Goal: Task Accomplishment & Management: Complete application form

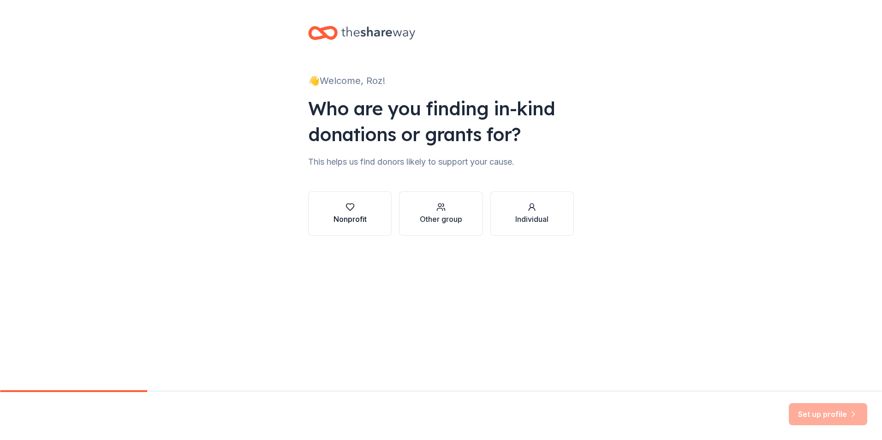
click at [350, 208] on icon "button" at bounding box center [349, 206] width 9 height 9
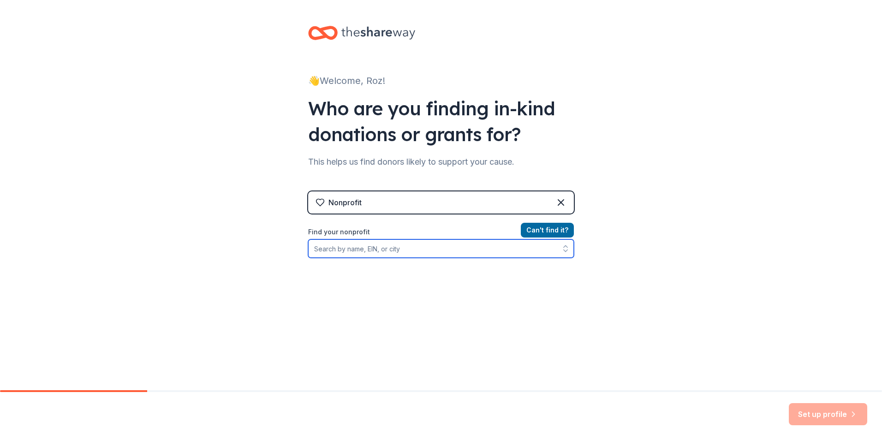
click at [415, 249] on input "Find your nonprofit" at bounding box center [441, 248] width 266 height 18
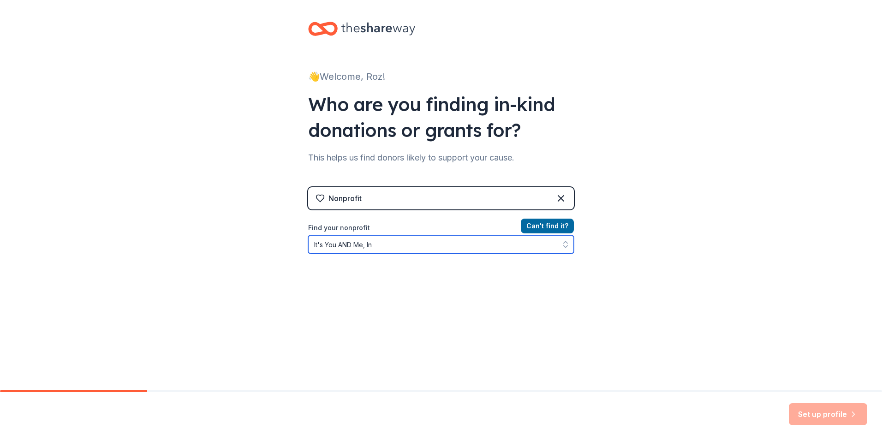
type input "It's You AND Me, Inc"
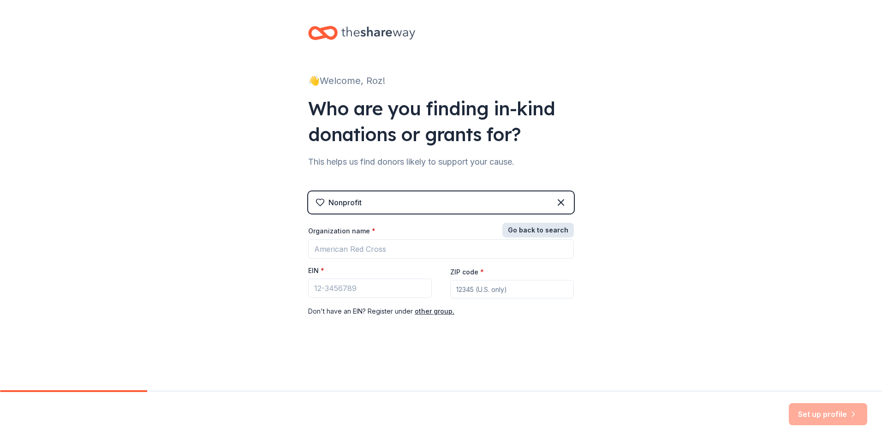
scroll to position [0, 0]
click at [545, 224] on button "Go back to search" at bounding box center [537, 230] width 71 height 15
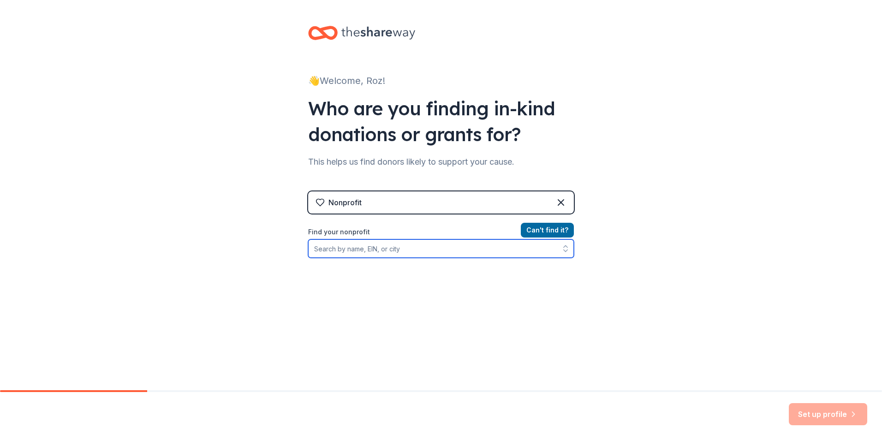
click at [403, 251] on input "Find your nonprofit" at bounding box center [441, 248] width 266 height 18
type input "3"
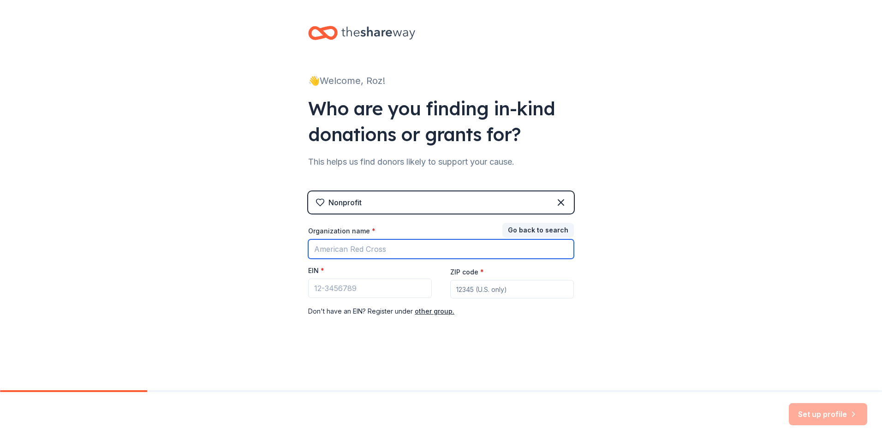
click at [385, 249] on input "Organization name *" at bounding box center [441, 248] width 266 height 19
type input "it's You AND Me, Inc"
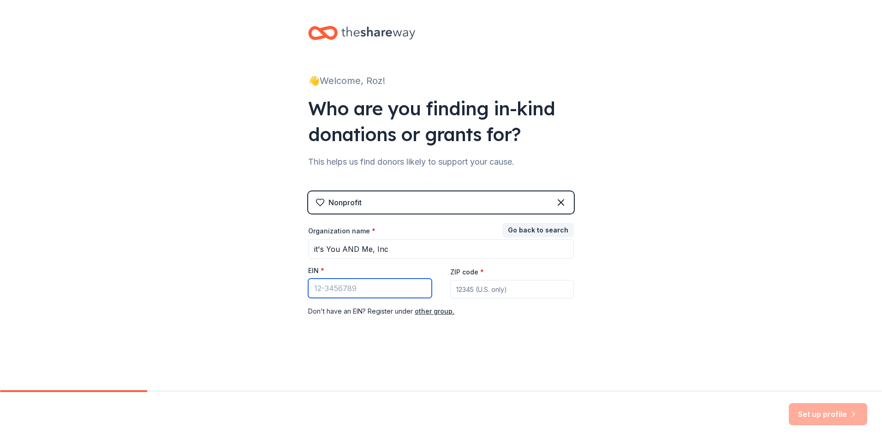
click at [324, 289] on input "EIN *" at bounding box center [370, 288] width 124 height 19
type input "[US_EMPLOYER_IDENTIFICATION_NUMBER]"
click at [508, 288] on input "ZIP code *" at bounding box center [512, 289] width 124 height 18
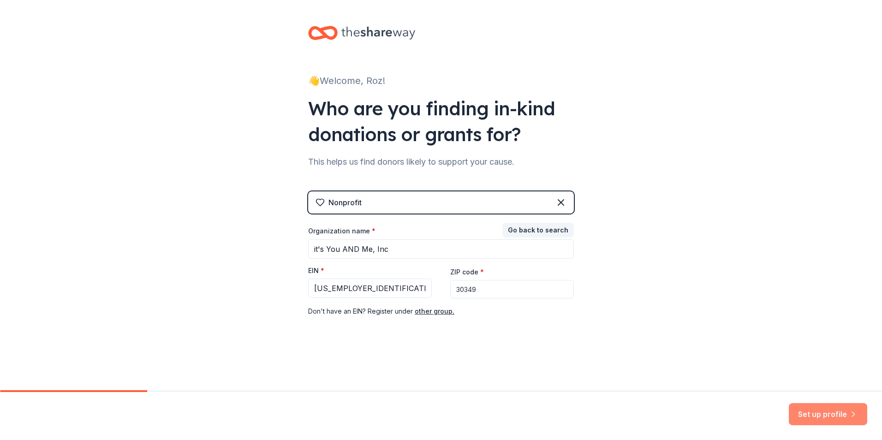
type input "30349"
click at [835, 410] on button "Set up profile" at bounding box center [828, 414] width 78 height 22
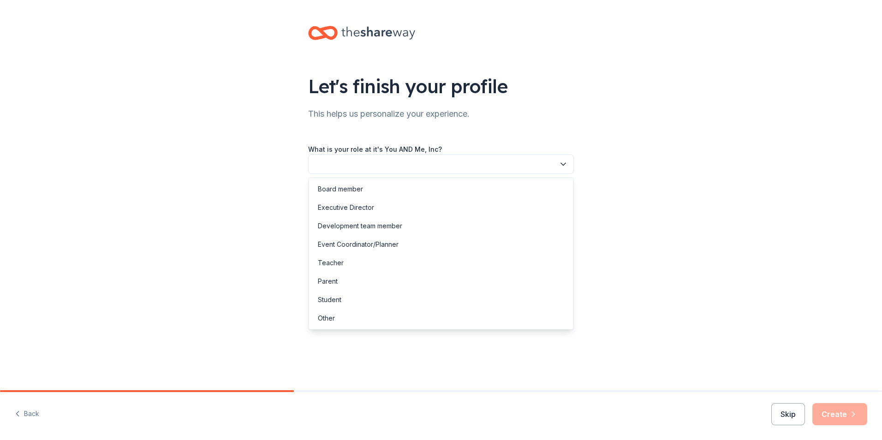
click at [563, 163] on icon "button" at bounding box center [562, 164] width 9 height 9
click at [361, 204] on div "Executive Director" at bounding box center [346, 207] width 56 height 11
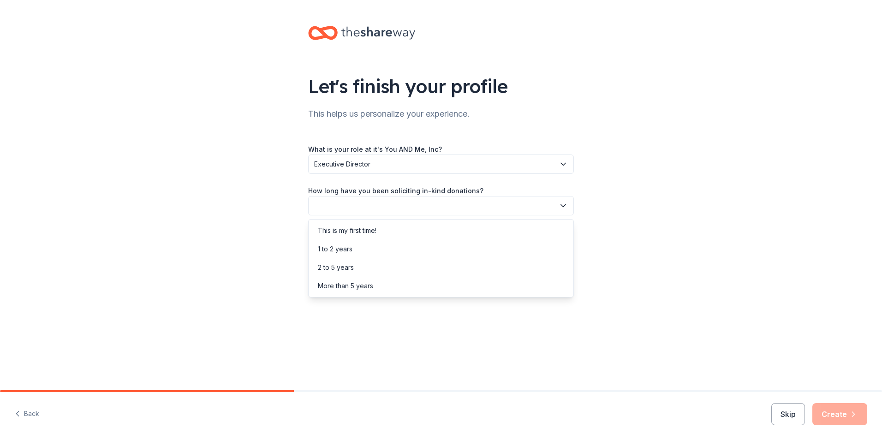
click at [563, 204] on icon "button" at bounding box center [562, 205] width 9 height 9
click at [358, 227] on div "This is my first time!" at bounding box center [347, 230] width 59 height 11
click at [563, 246] on icon "button" at bounding box center [562, 247] width 9 height 9
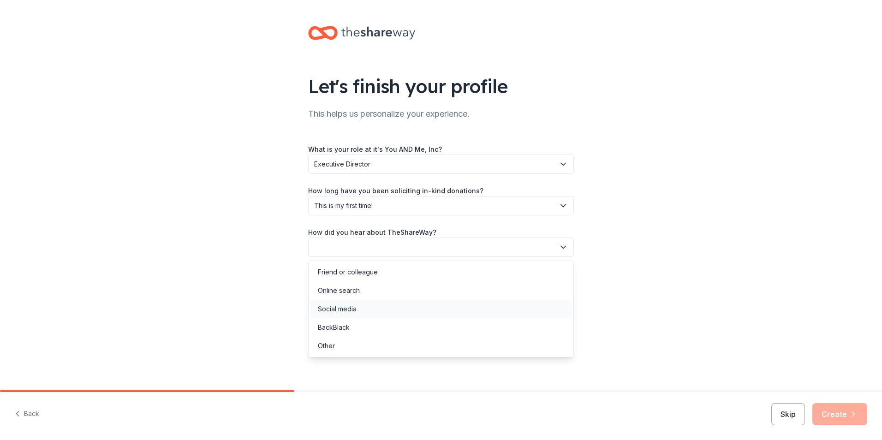
click at [344, 308] on div "Social media" at bounding box center [337, 308] width 39 height 11
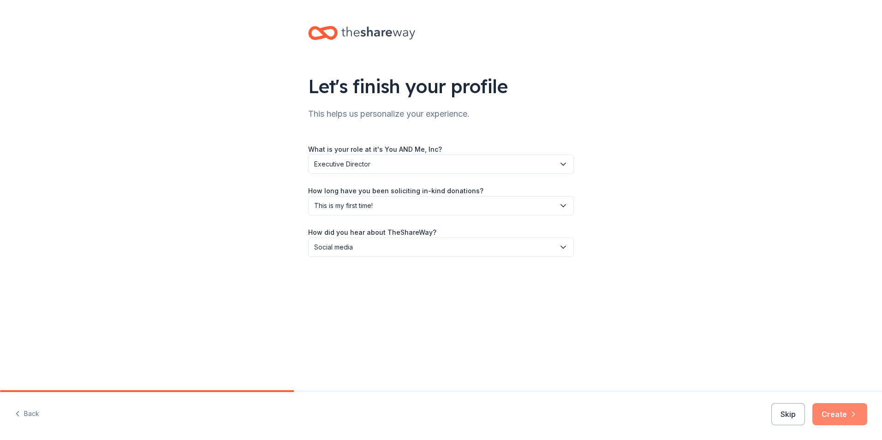
click at [834, 413] on button "Create" at bounding box center [839, 414] width 55 height 22
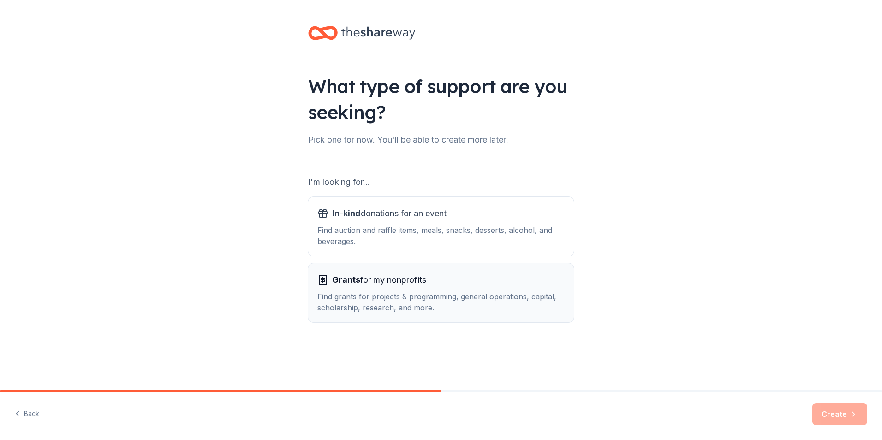
click at [369, 295] on div "Find grants for projects & programming, general operations, capital, scholarshi…" at bounding box center [440, 302] width 247 height 22
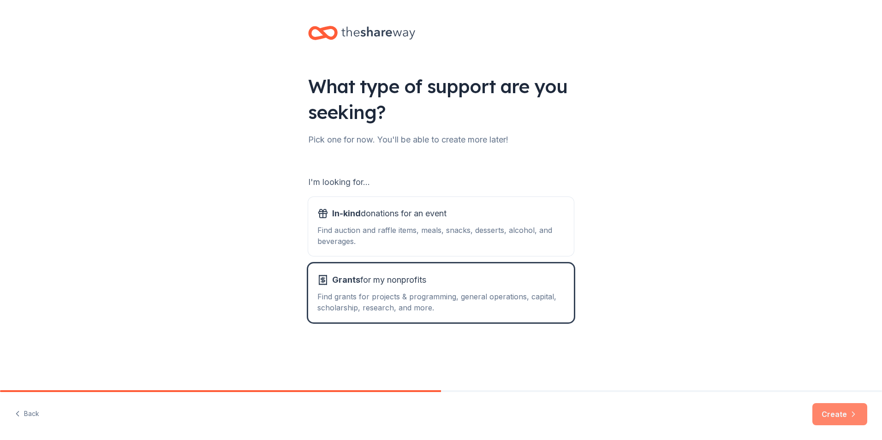
click at [833, 411] on button "Create" at bounding box center [839, 414] width 55 height 22
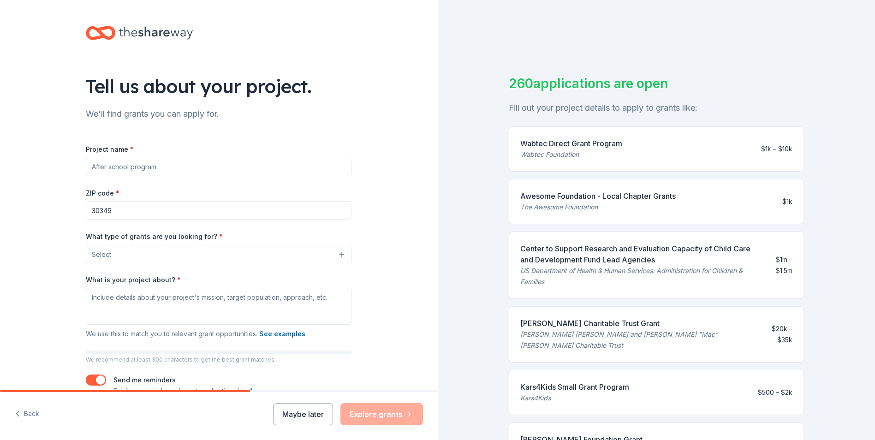
click at [157, 168] on input "Project name *" at bounding box center [219, 167] width 266 height 18
type input "Family Caregiver Respite"
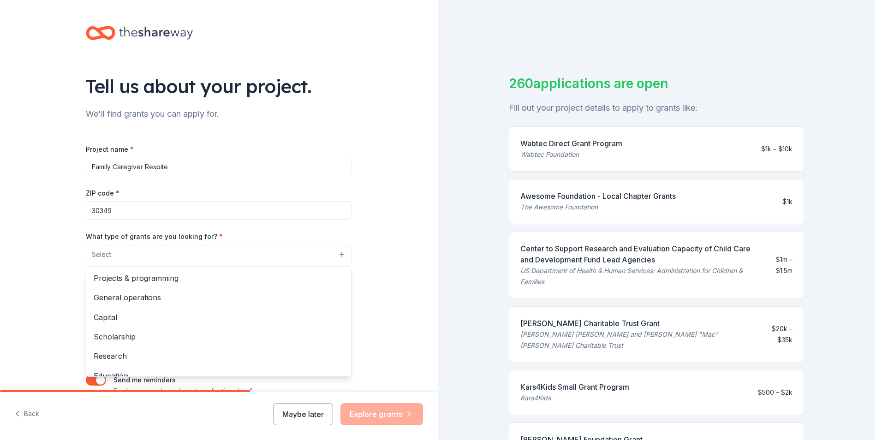
click at [337, 255] on button "Select" at bounding box center [219, 254] width 266 height 19
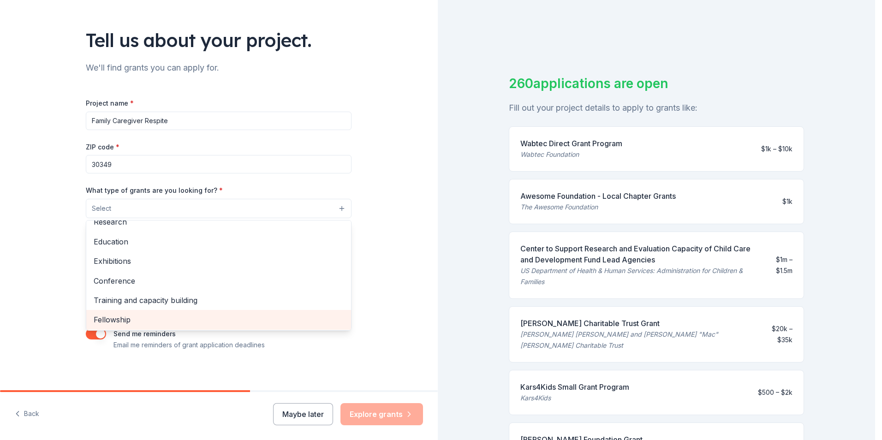
scroll to position [109, 0]
click at [95, 317] on span "Other" at bounding box center [219, 319] width 250 height 12
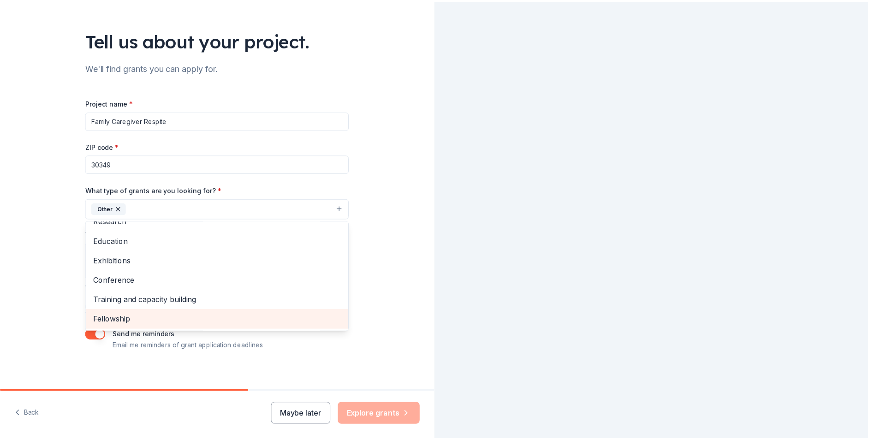
scroll to position [89, 0]
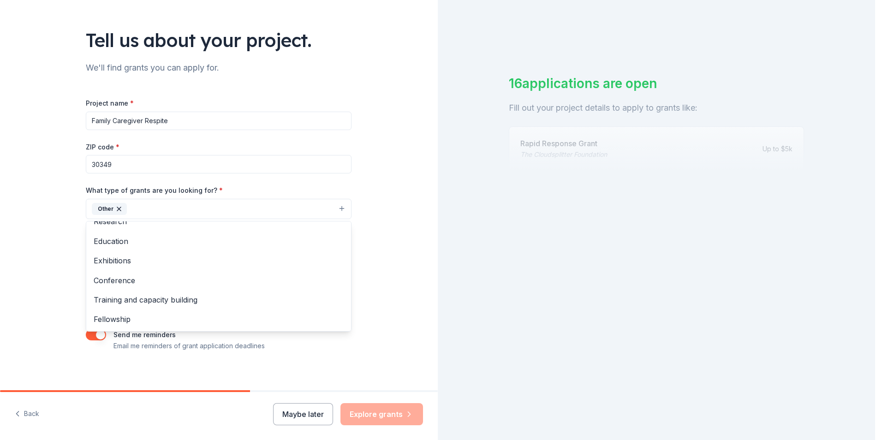
click at [389, 248] on div "Tell us about your project. We'll find grants you can apply for. Project name *…" at bounding box center [219, 175] width 438 height 442
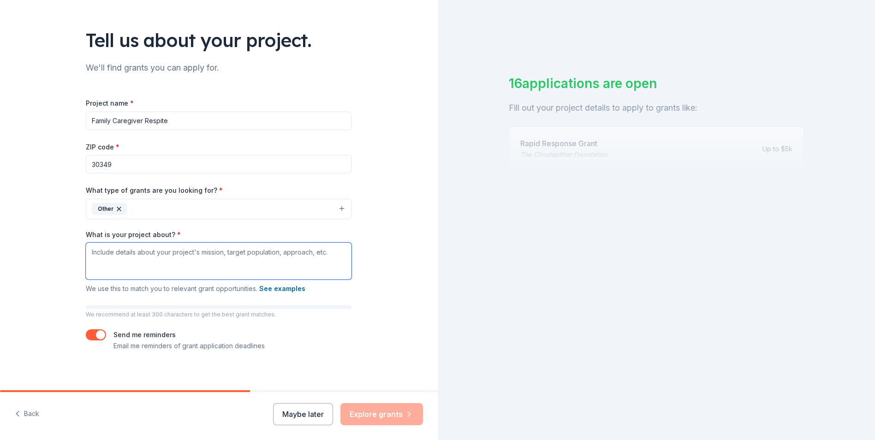
click at [92, 252] on textarea "What is your project about? *" at bounding box center [219, 261] width 266 height 37
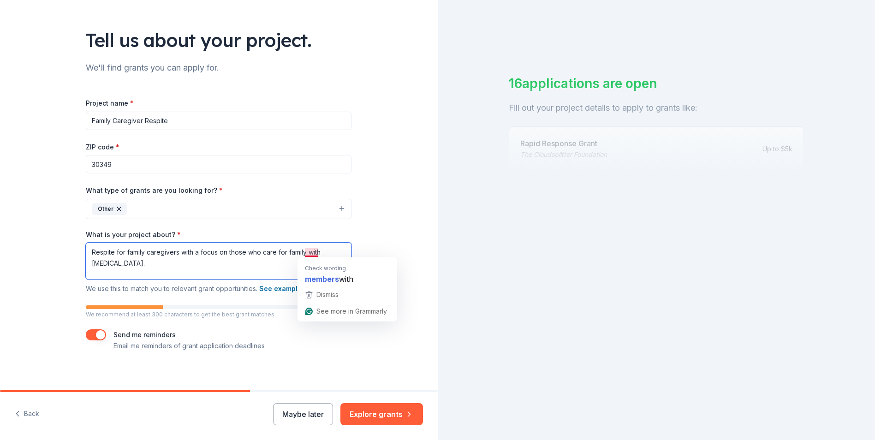
drag, startPoint x: 315, startPoint y: 252, endPoint x: 308, endPoint y: 252, distance: 6.9
click at [308, 252] on textarea "Respite for family caregivers with a focus on those who care for family with [M…" at bounding box center [219, 261] width 266 height 37
click at [152, 264] on textarea "Respite for family caregivers with a focus on those who care for family members…" at bounding box center [219, 261] width 266 height 37
type textarea "Respite for family caregivers with a focus on those who care for family members…"
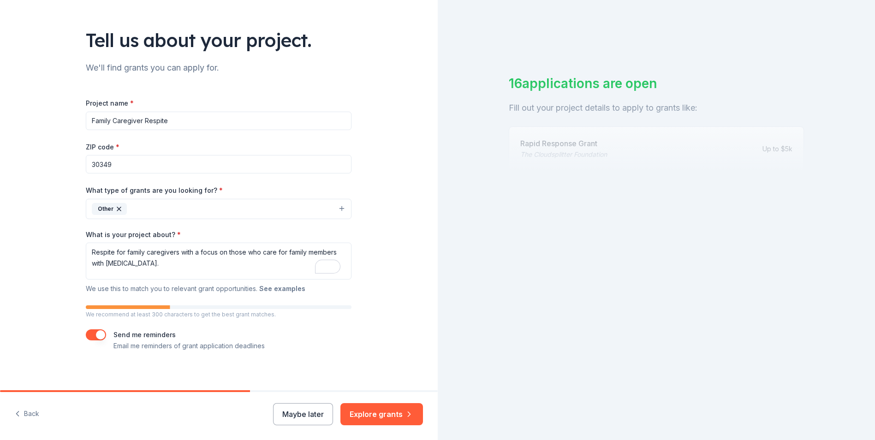
click at [266, 288] on button "See examples" at bounding box center [282, 288] width 46 height 11
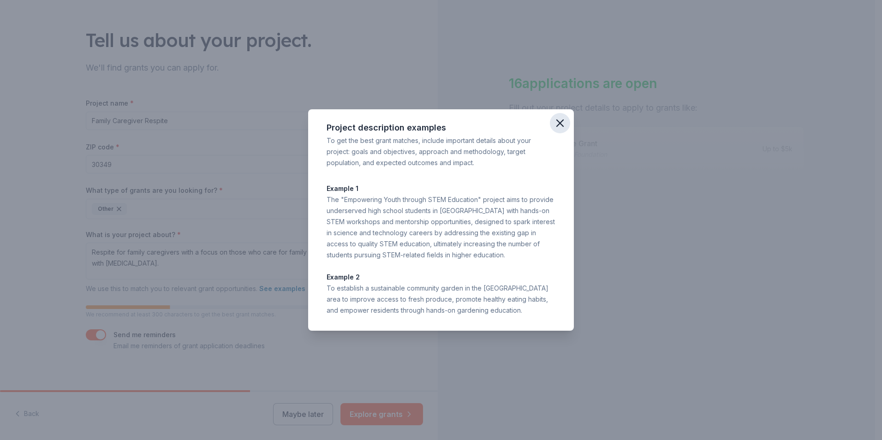
click at [558, 122] on icon "button" at bounding box center [560, 123] width 6 height 6
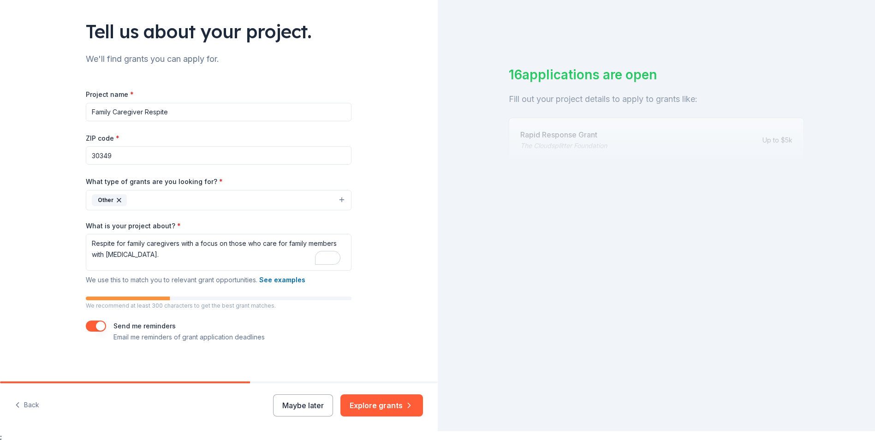
scroll to position [11, 0]
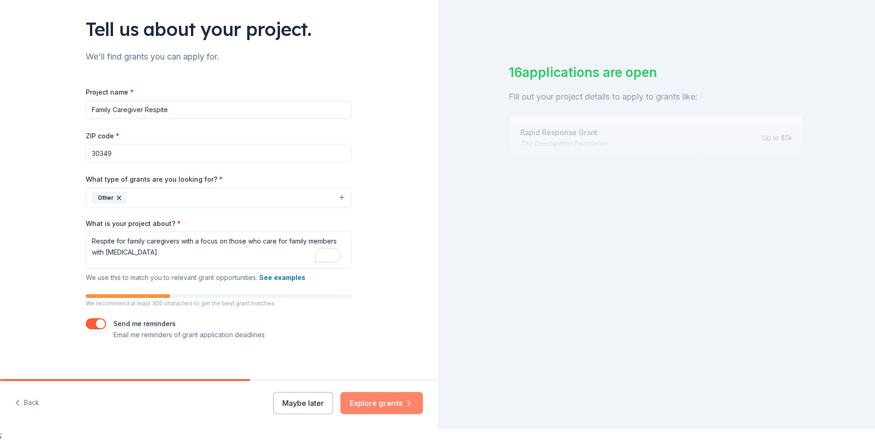
click at [375, 396] on button "Explore grants" at bounding box center [381, 403] width 83 height 22
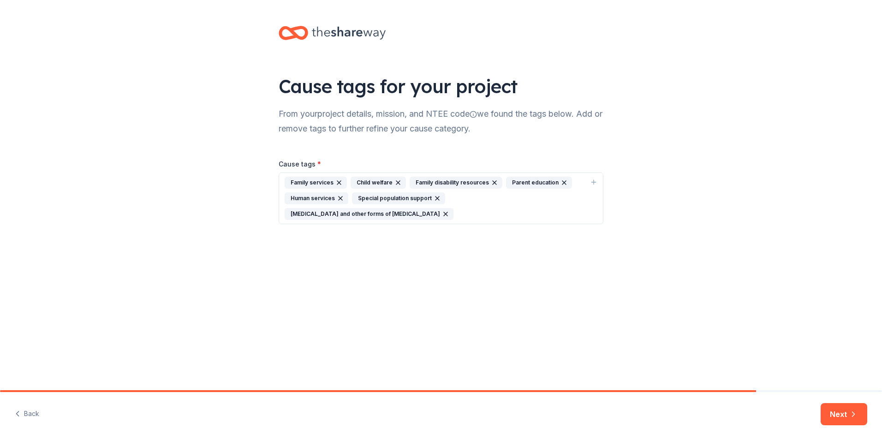
click at [311, 181] on div "Family services" at bounding box center [316, 183] width 62 height 12
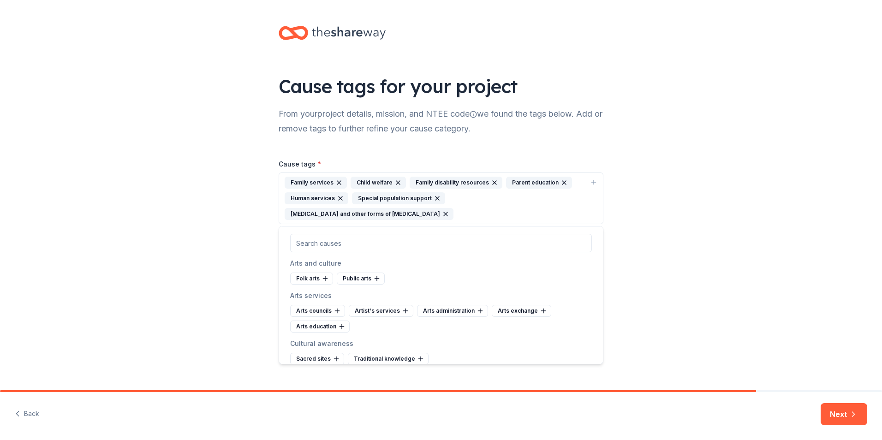
click at [738, 188] on div "Cause tags for your project From your project details, mission, and NTEE code w…" at bounding box center [441, 134] width 882 height 268
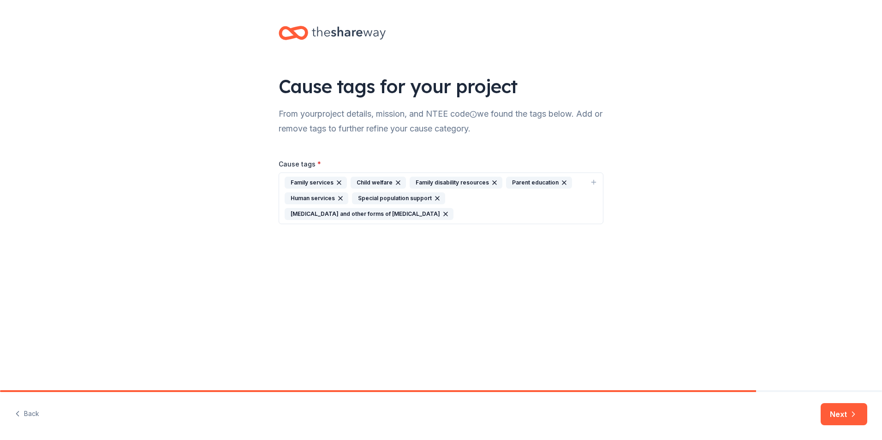
click at [333, 213] on div "[MEDICAL_DATA] and other forms of [MEDICAL_DATA]" at bounding box center [369, 214] width 169 height 12
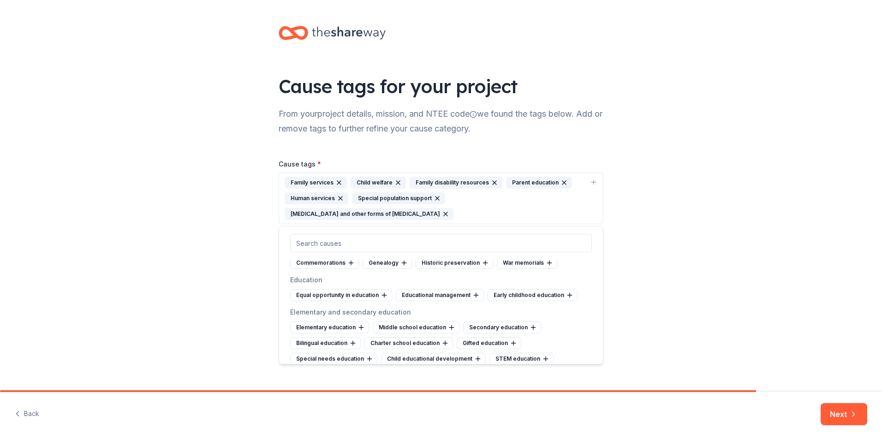
scroll to position [348, 0]
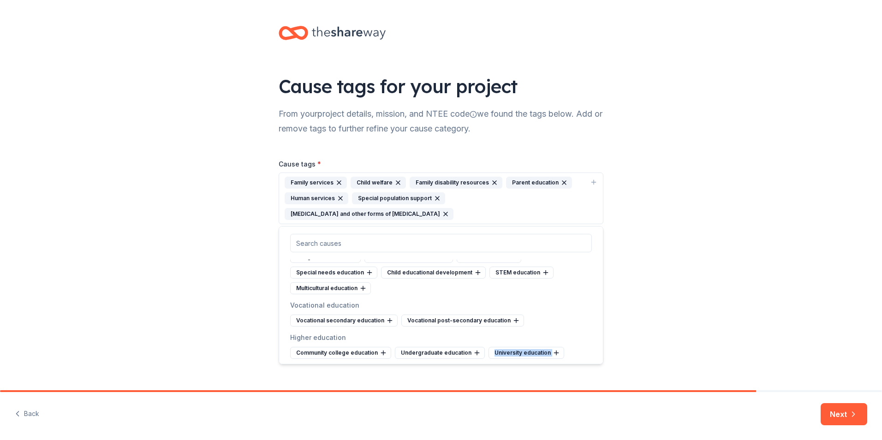
click at [595, 357] on div "Arts and culture Folk arts Public arts Arts services Arts councils Artist's ser…" at bounding box center [441, 295] width 325 height 138
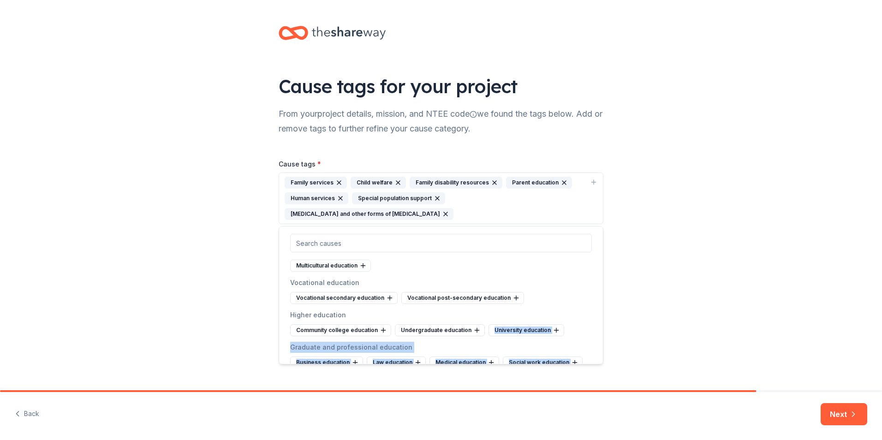
click at [595, 357] on div "Arts and culture Folk arts Public arts Arts services Arts councils Artist's ser…" at bounding box center [441, 295] width 325 height 138
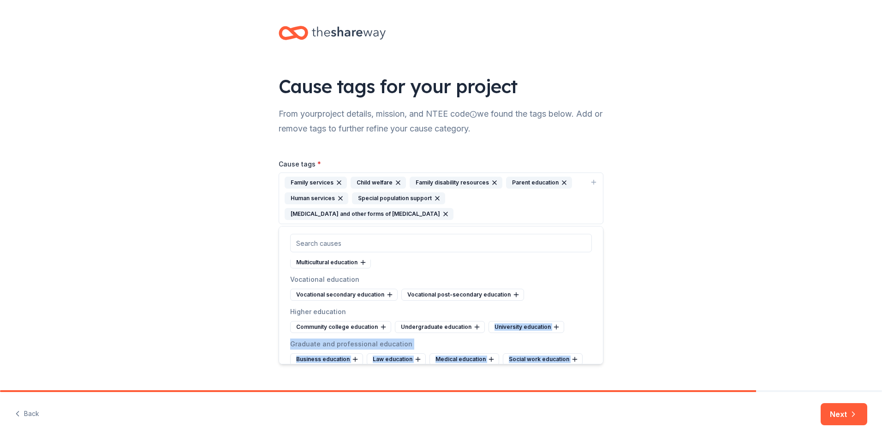
click at [595, 357] on div "Arts and culture Folk arts Public arts Arts services Arts councils Artist's ser…" at bounding box center [441, 295] width 325 height 138
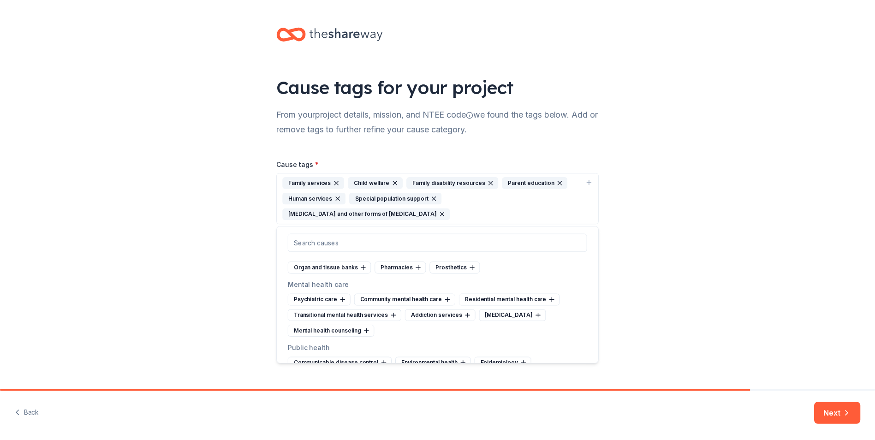
scroll to position [0, 0]
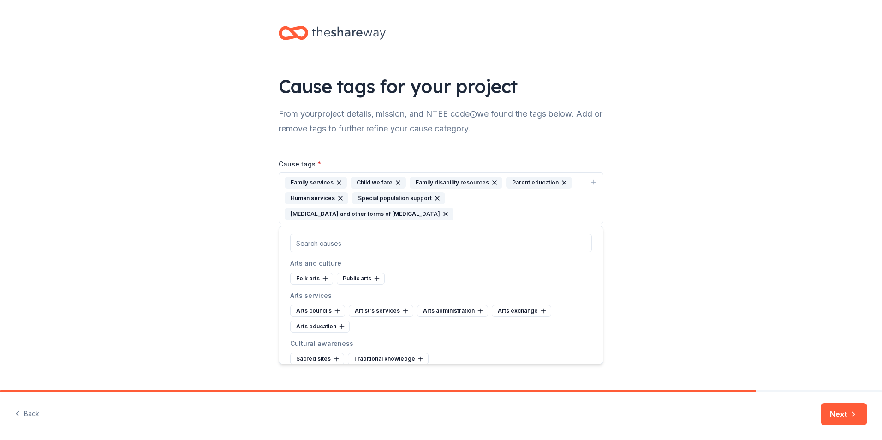
click at [314, 180] on div "Family services" at bounding box center [316, 183] width 62 height 12
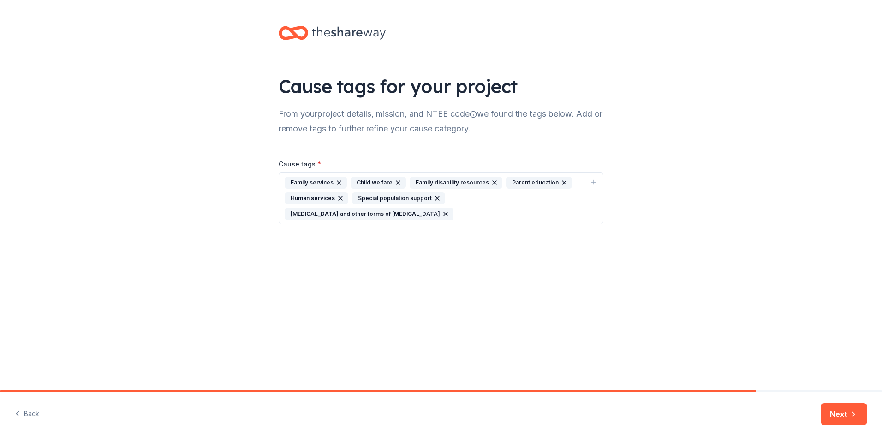
click at [315, 180] on div "Family services" at bounding box center [316, 183] width 62 height 12
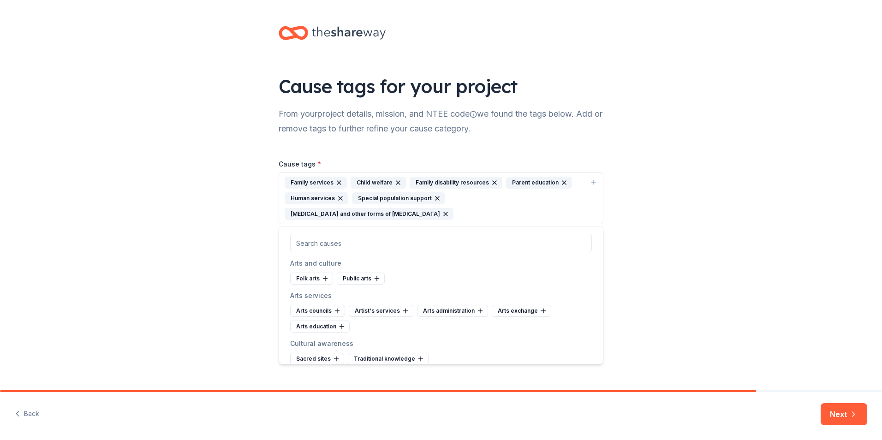
click at [396, 182] on icon "button" at bounding box center [397, 182] width 7 height 7
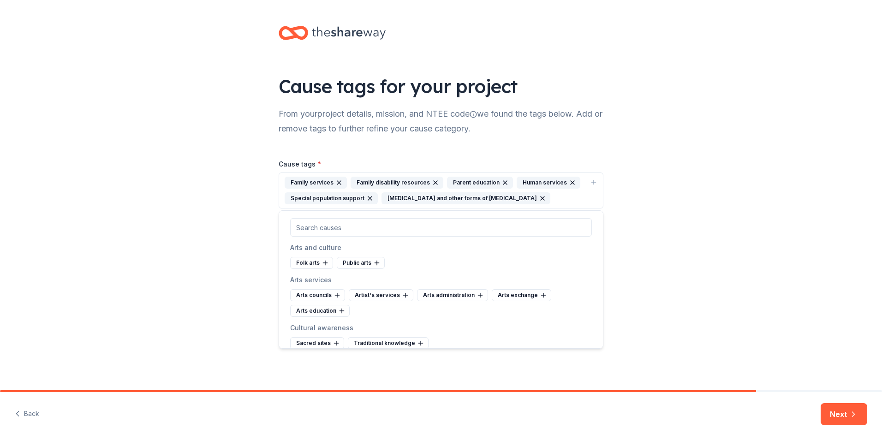
click at [501, 180] on icon "button" at bounding box center [504, 182] width 7 height 7
click at [501, 183] on icon "button" at bounding box center [503, 183] width 4 height 4
click at [433, 182] on icon "button" at bounding box center [435, 182] width 7 height 7
click at [831, 406] on button "Next" at bounding box center [843, 414] width 47 height 22
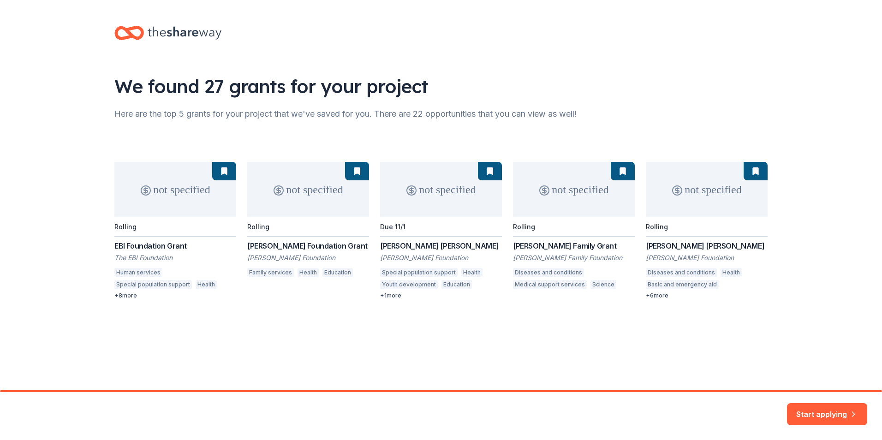
click at [126, 297] on div "not specified Rolling EBI Foundation Grant The EBI Foundation Human services Sp…" at bounding box center [440, 230] width 653 height 137
click at [824, 408] on button "Start applying" at bounding box center [827, 408] width 80 height 22
click at [823, 407] on div "Start applying" at bounding box center [827, 414] width 80 height 22
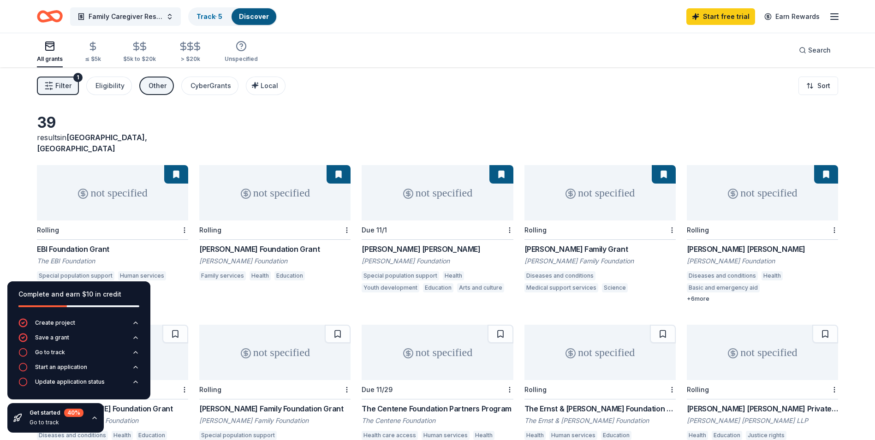
click at [660, 93] on div "Filter 1 Eligibility Other CyberGrants Local Sort" at bounding box center [437, 85] width 875 height 37
